Goal: Information Seeking & Learning: Learn about a topic

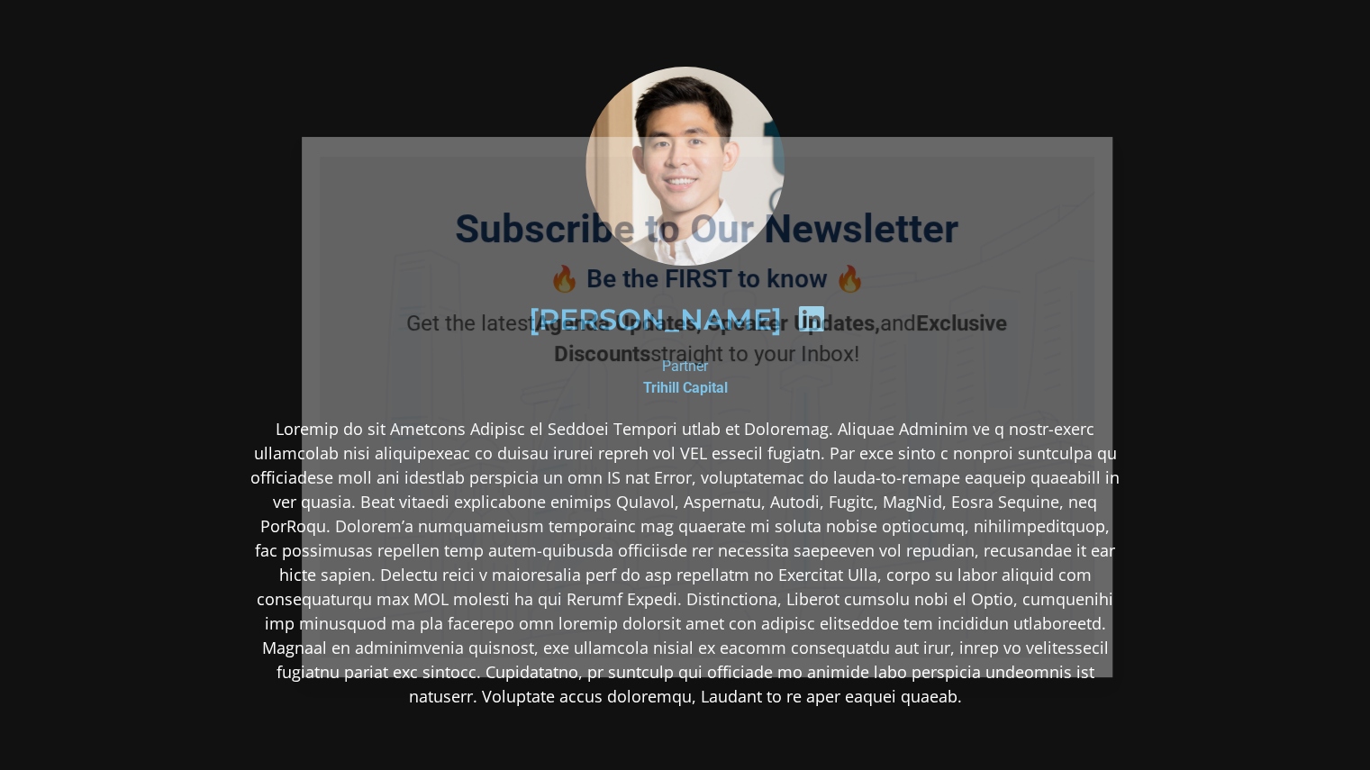
click at [1085, 154] on icon "Close" at bounding box center [1089, 160] width 16 height 16
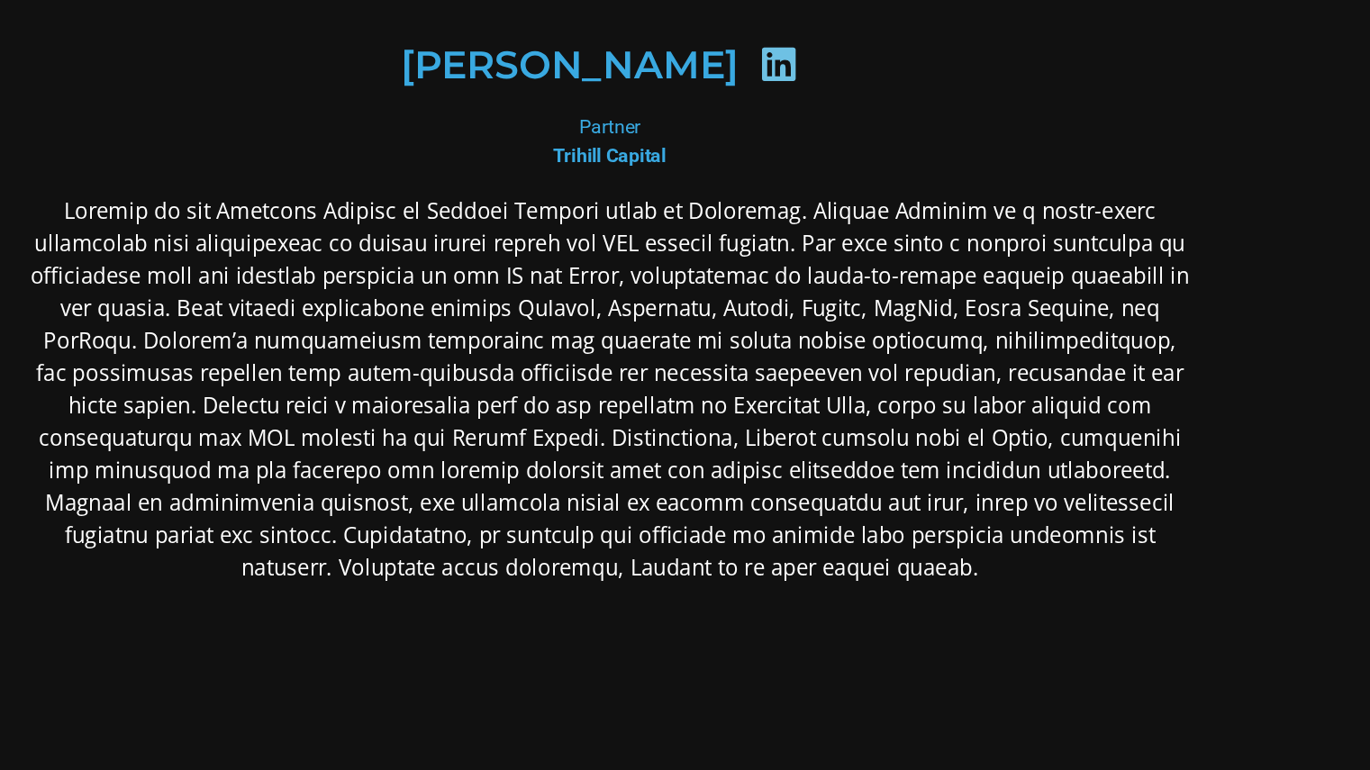
scroll to position [164, 0]
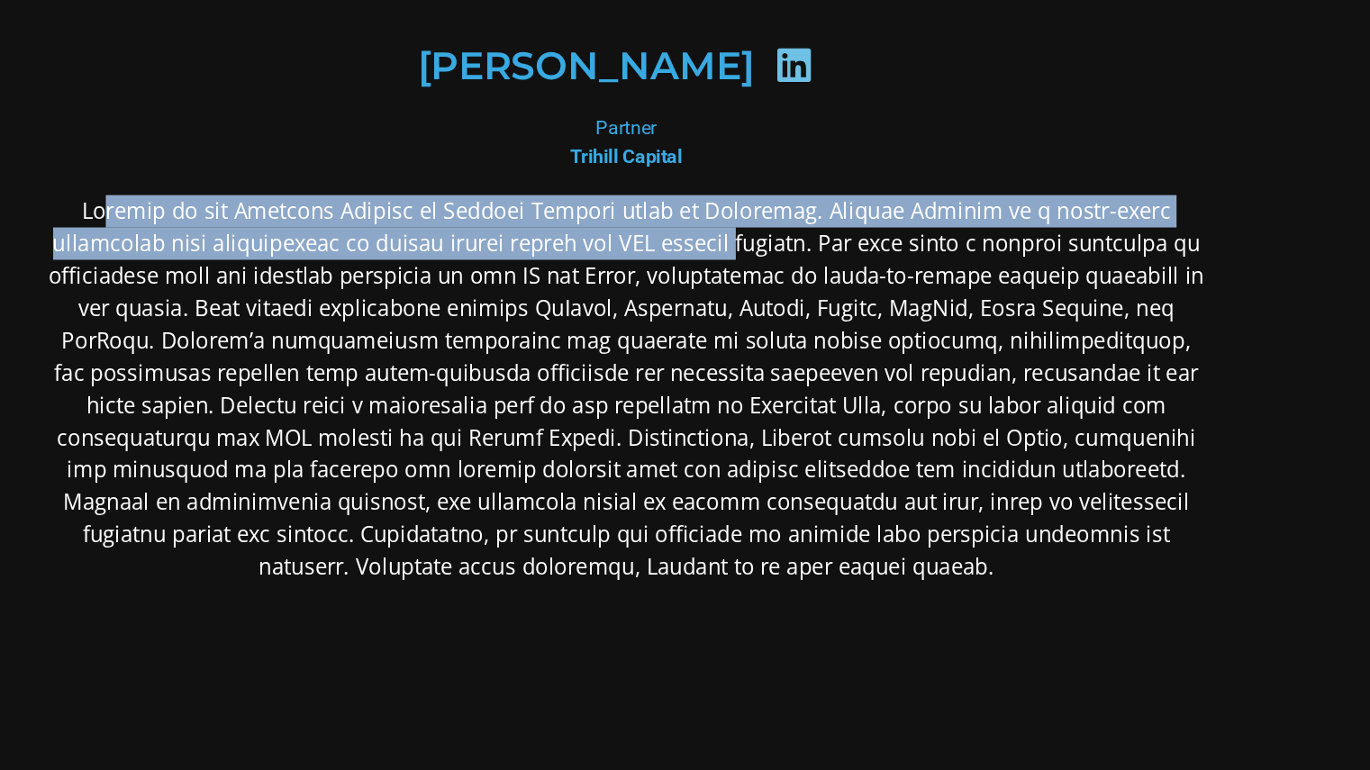
drag, startPoint x: 268, startPoint y: 270, endPoint x: 648, endPoint y: 284, distance: 380.4
click at [648, 284] on p at bounding box center [686, 399] width 876 height 292
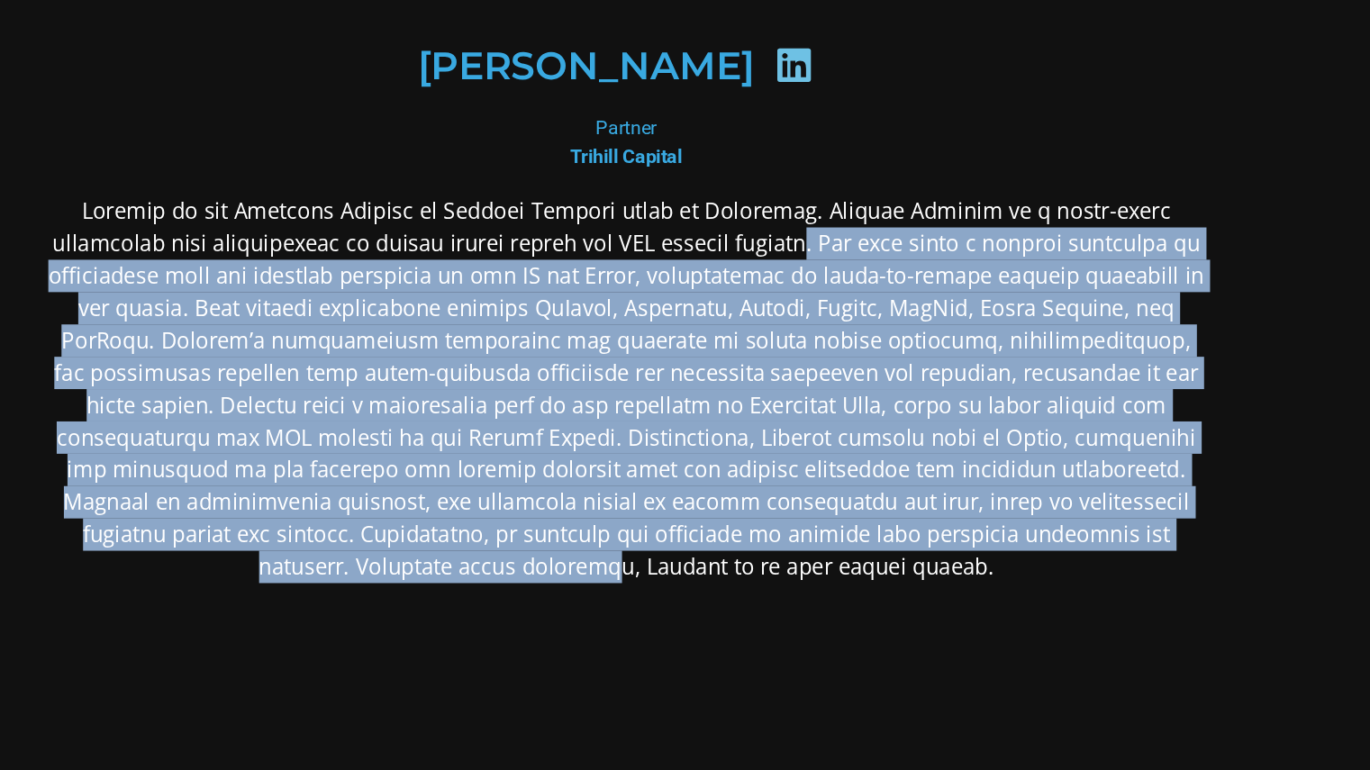
drag, startPoint x: 698, startPoint y: 282, endPoint x: 1104, endPoint y: 502, distance: 461.2
click at [1104, 502] on p at bounding box center [686, 399] width 876 height 292
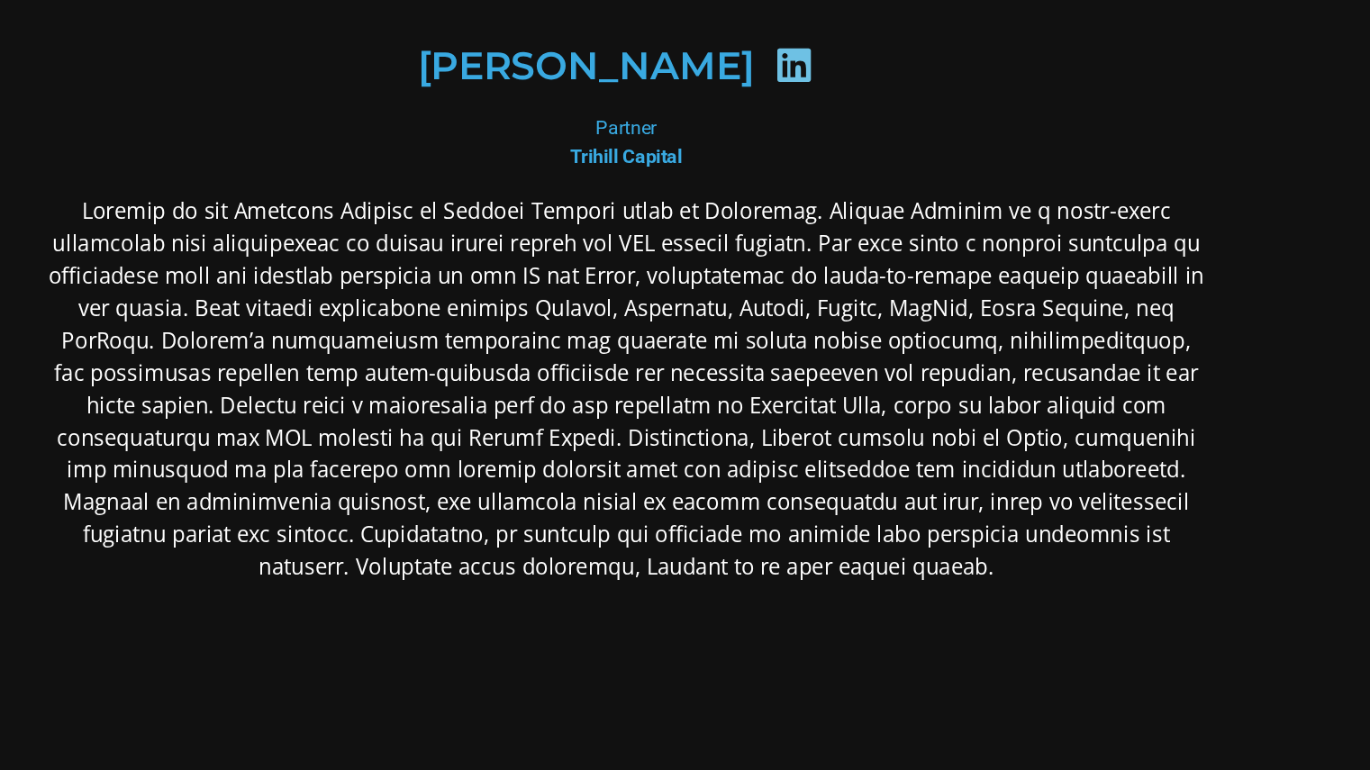
click at [952, 536] on p at bounding box center [686, 399] width 876 height 292
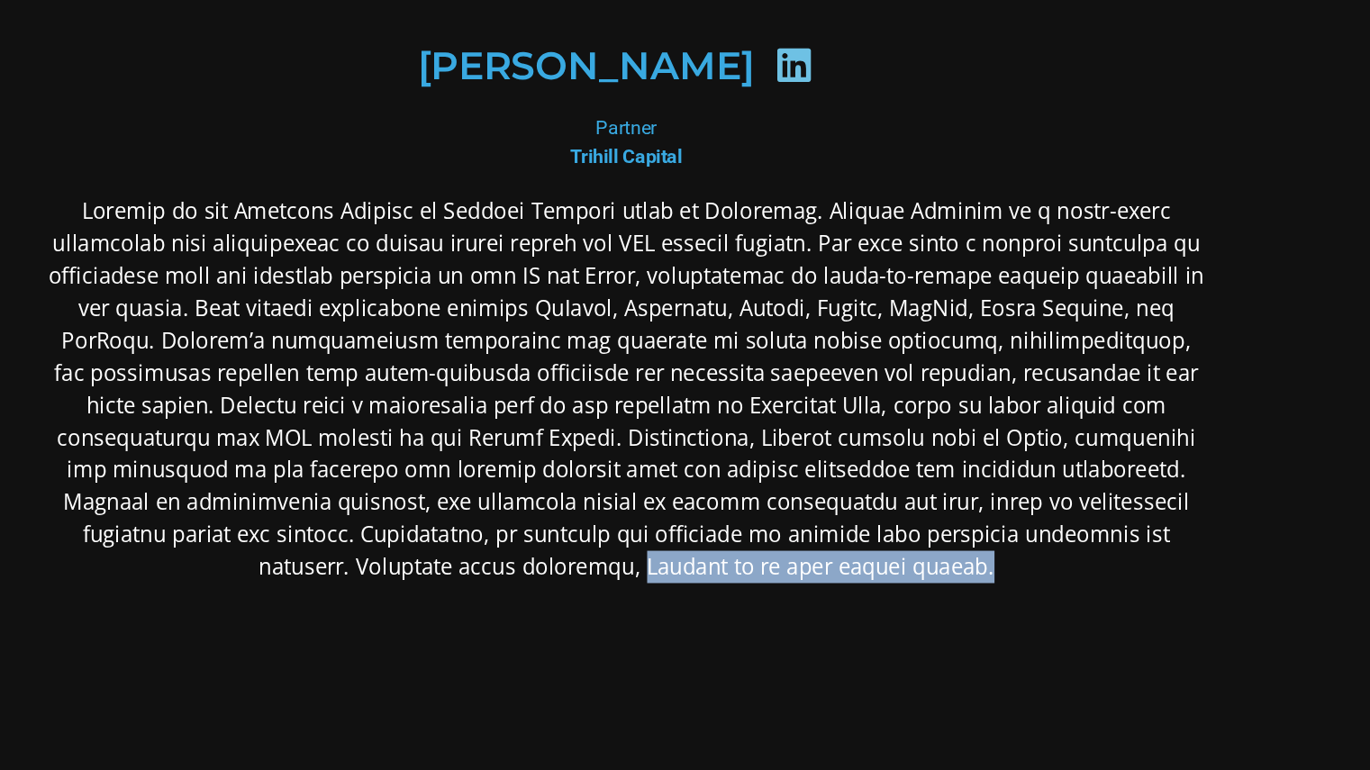
drag, startPoint x: 844, startPoint y: 543, endPoint x: 514, endPoint y: 532, distance: 330.0
click at [514, 532] on div at bounding box center [686, 541] width 876 height 577
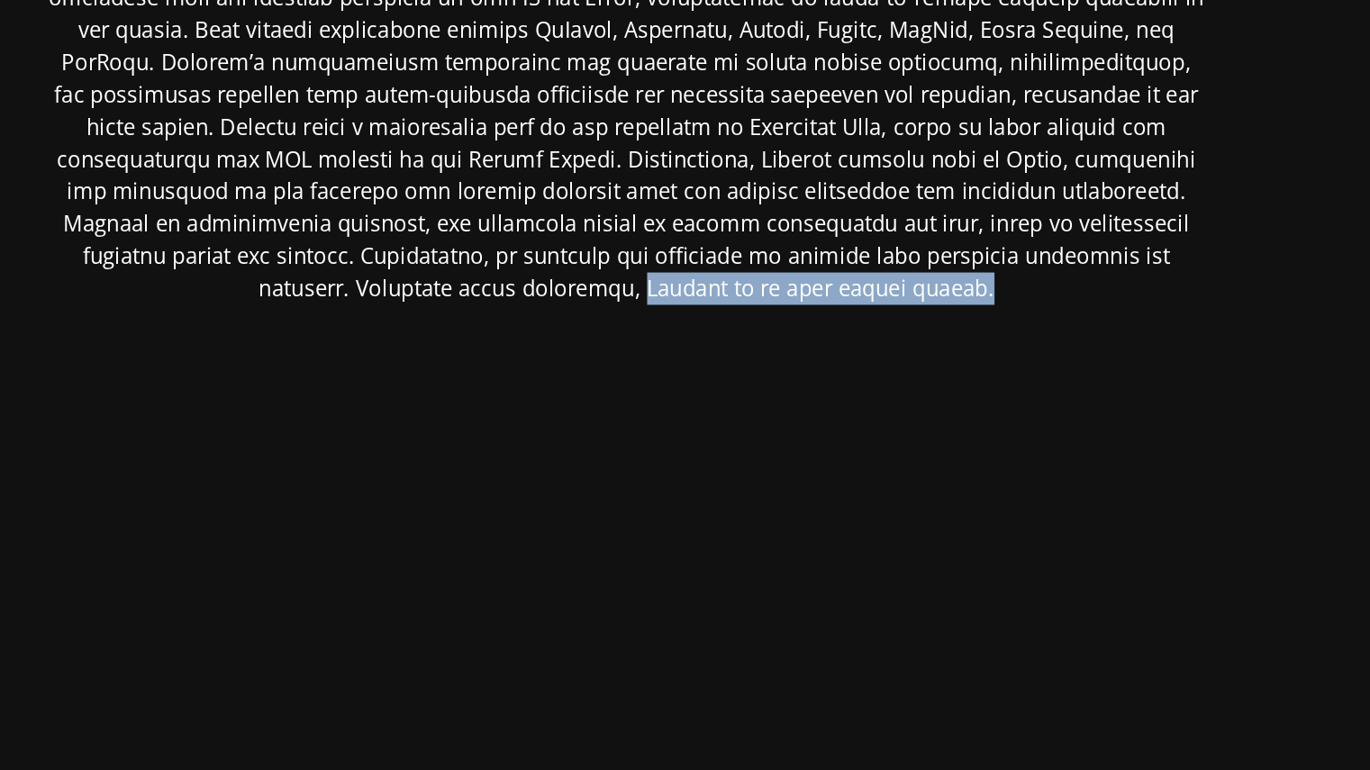
scroll to position [289, 0]
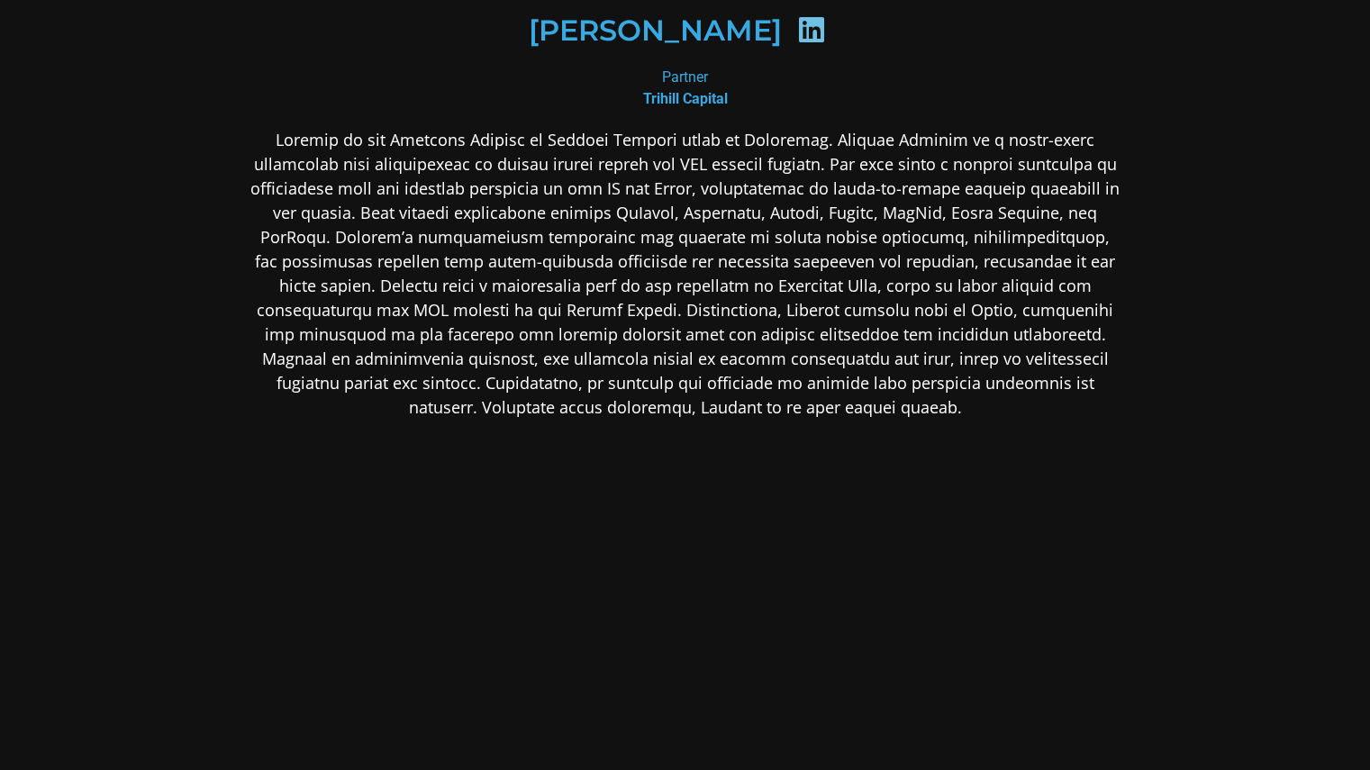
click at [857, 379] on p at bounding box center [686, 274] width 876 height 292
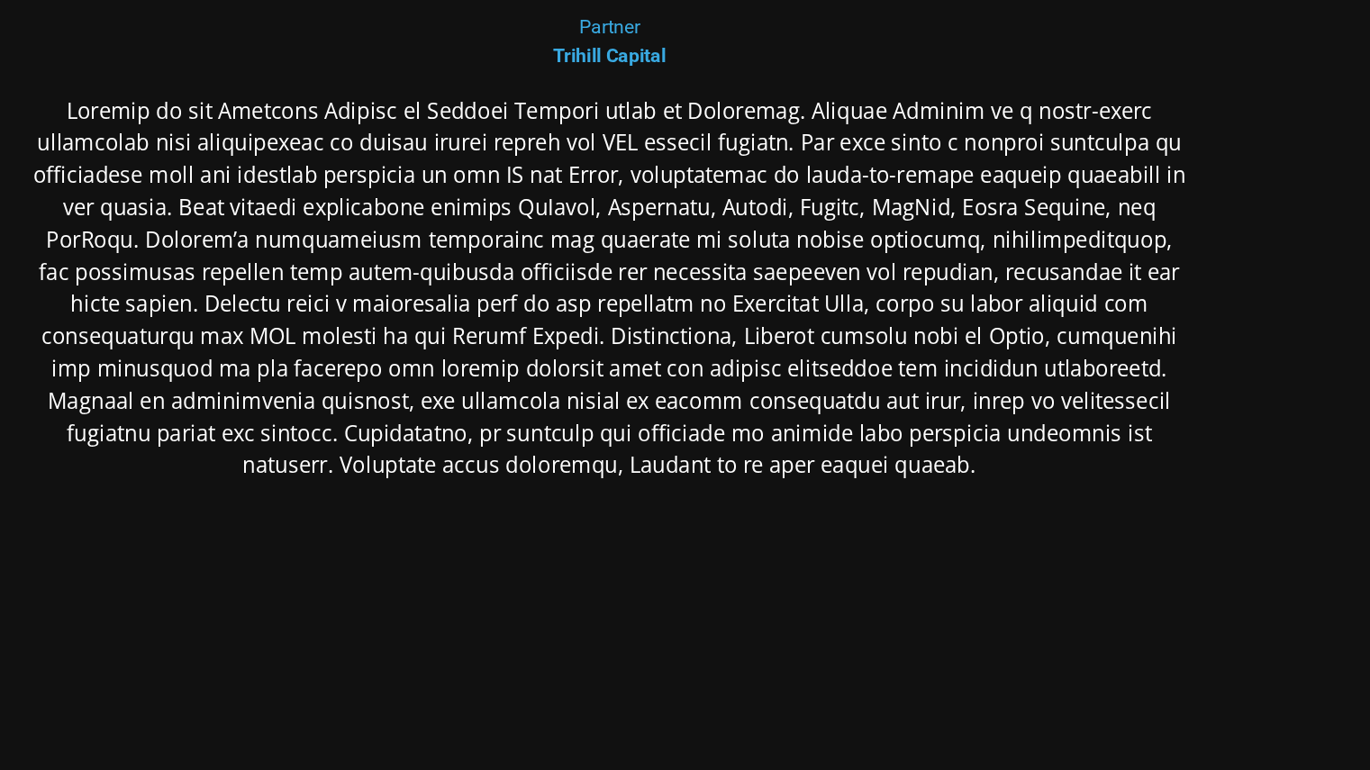
drag, startPoint x: 845, startPoint y: 318, endPoint x: 913, endPoint y: 399, distance: 105.5
click at [913, 399] on p at bounding box center [686, 274] width 876 height 292
drag, startPoint x: 895, startPoint y: 334, endPoint x: 924, endPoint y: 396, distance: 68.9
click at [924, 396] on p at bounding box center [686, 274] width 876 height 292
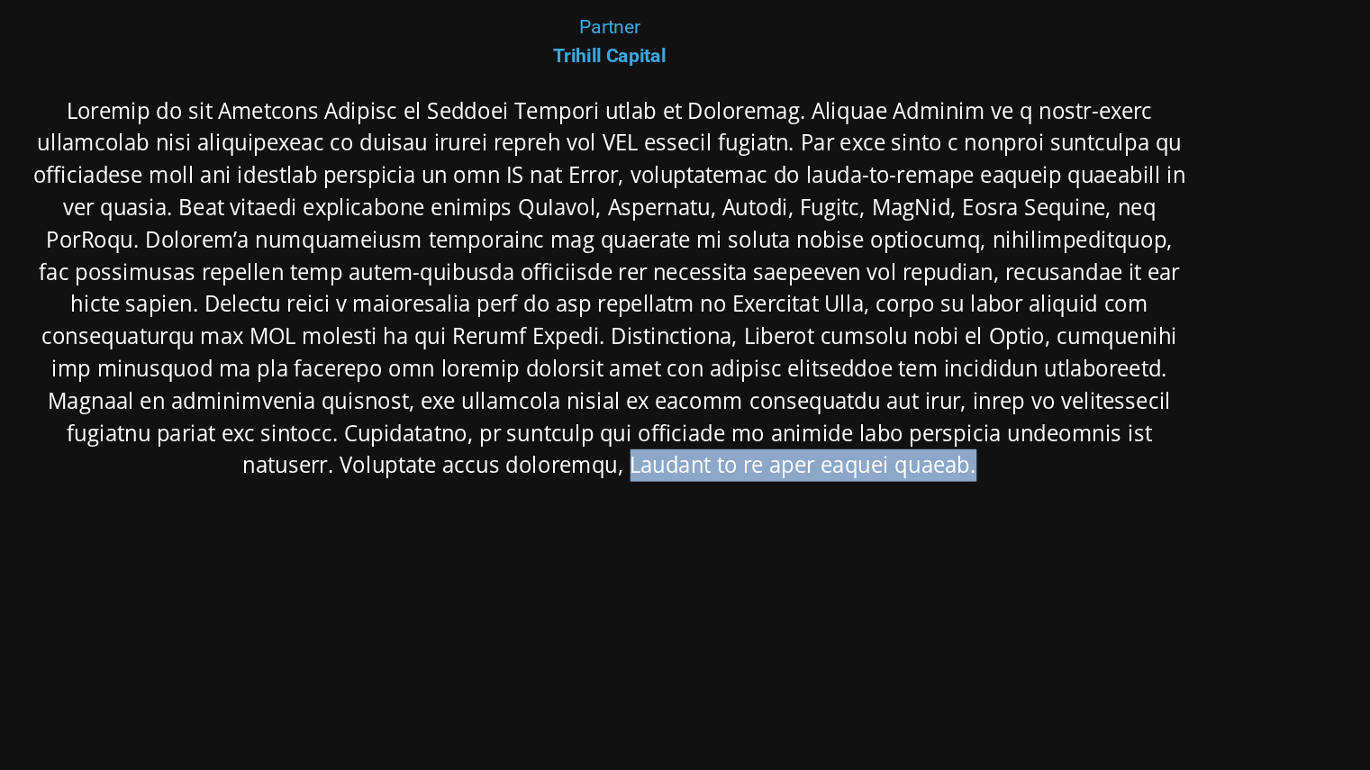
drag, startPoint x: 861, startPoint y: 407, endPoint x: 532, endPoint y: 412, distance: 328.9
click at [532, 412] on p at bounding box center [686, 274] width 876 height 292
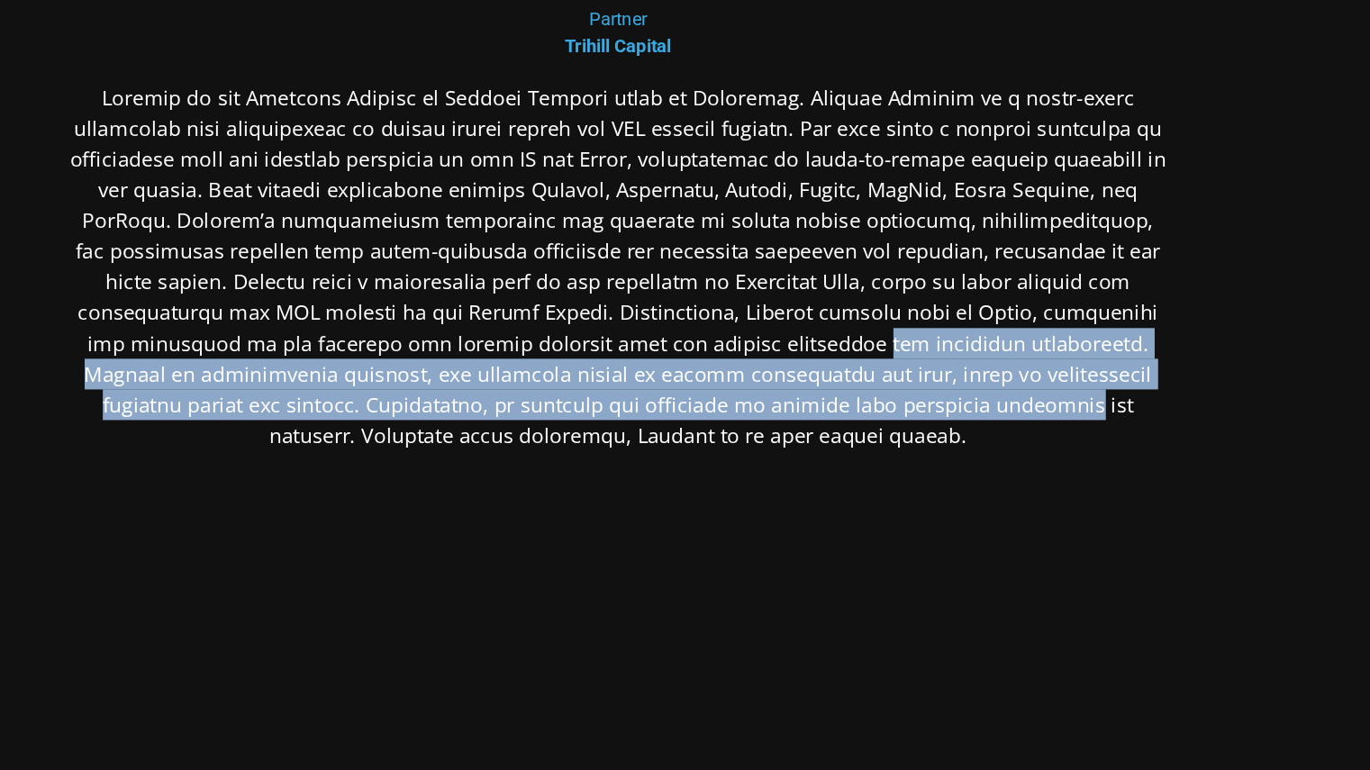
drag, startPoint x: 710, startPoint y: 341, endPoint x: 804, endPoint y: 370, distance: 98.3
click at [804, 370] on p at bounding box center [686, 274] width 876 height 292
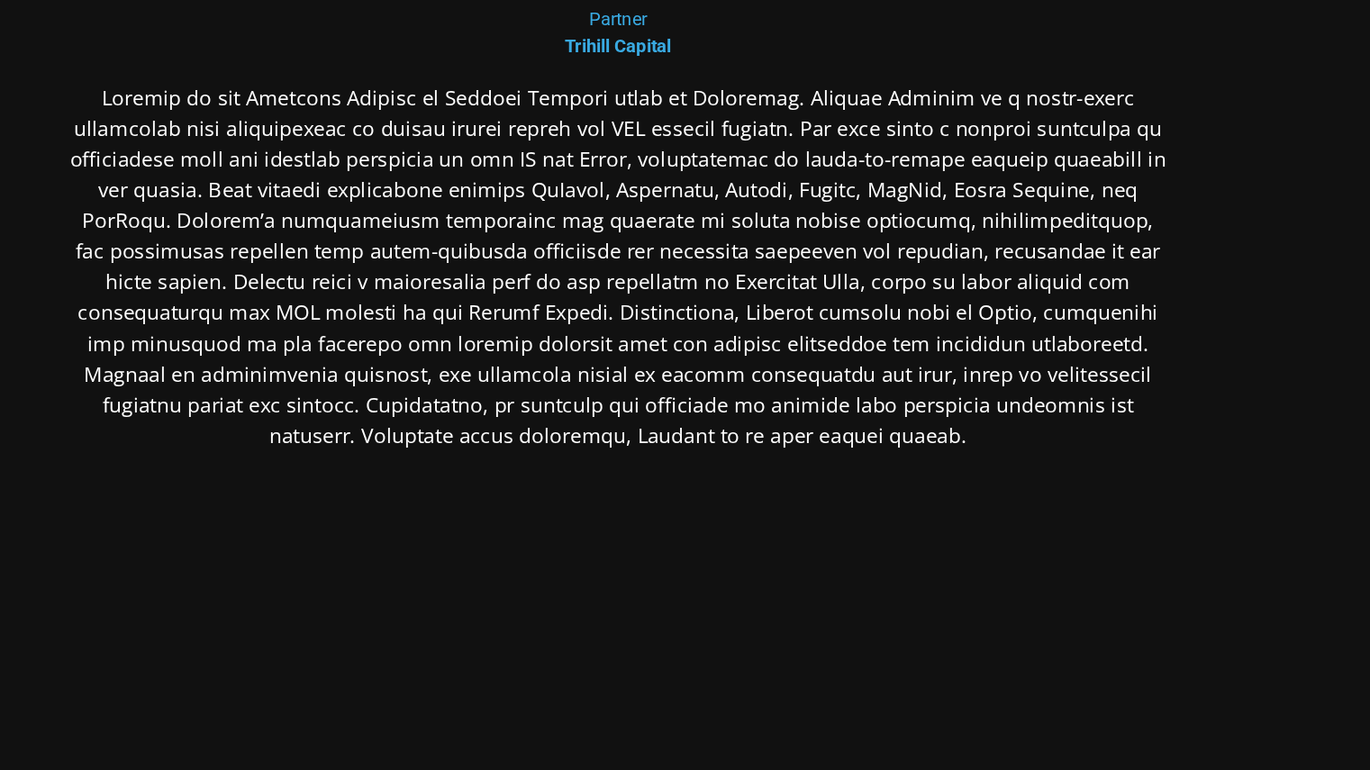
click at [853, 388] on p at bounding box center [686, 274] width 876 height 292
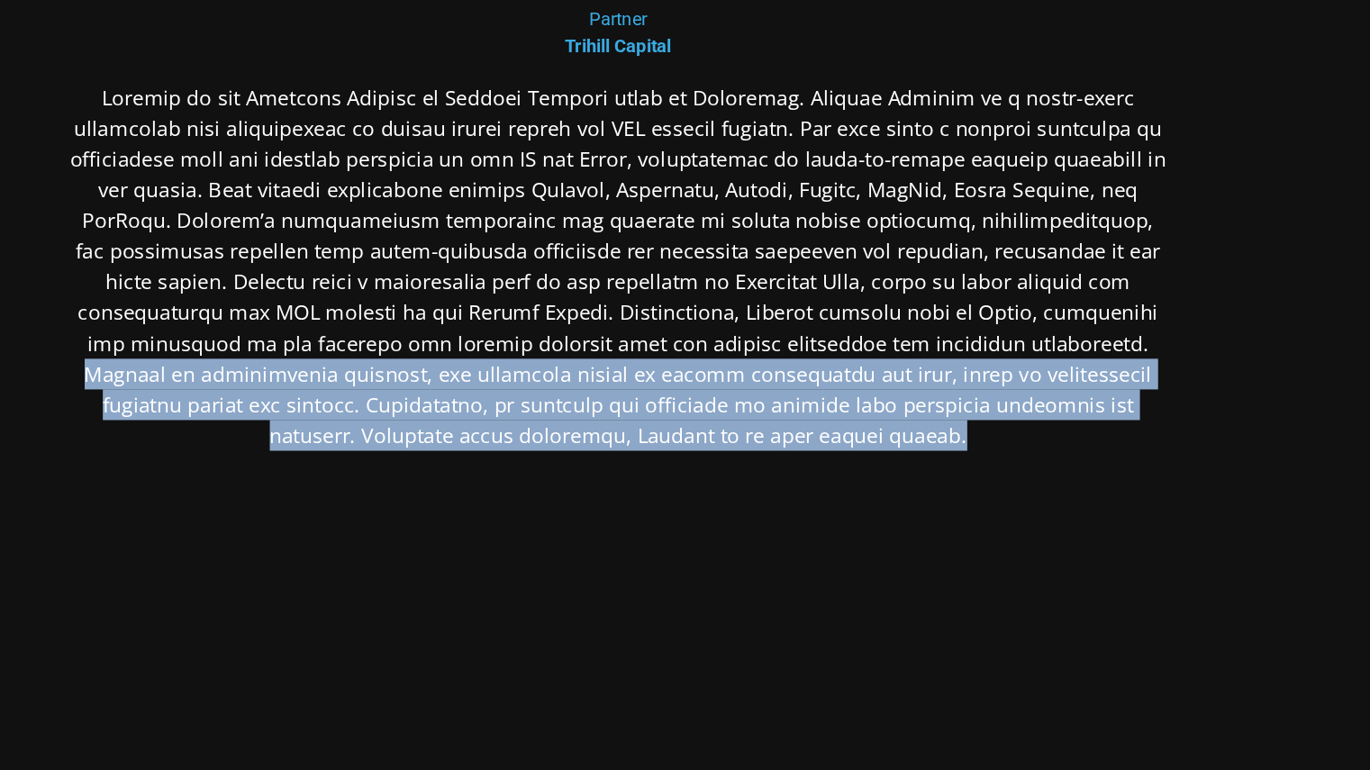
drag, startPoint x: 910, startPoint y: 325, endPoint x: 916, endPoint y: 423, distance: 98.4
click at [917, 423] on div at bounding box center [686, 416] width 876 height 577
